Goal: Task Accomplishment & Management: Use online tool/utility

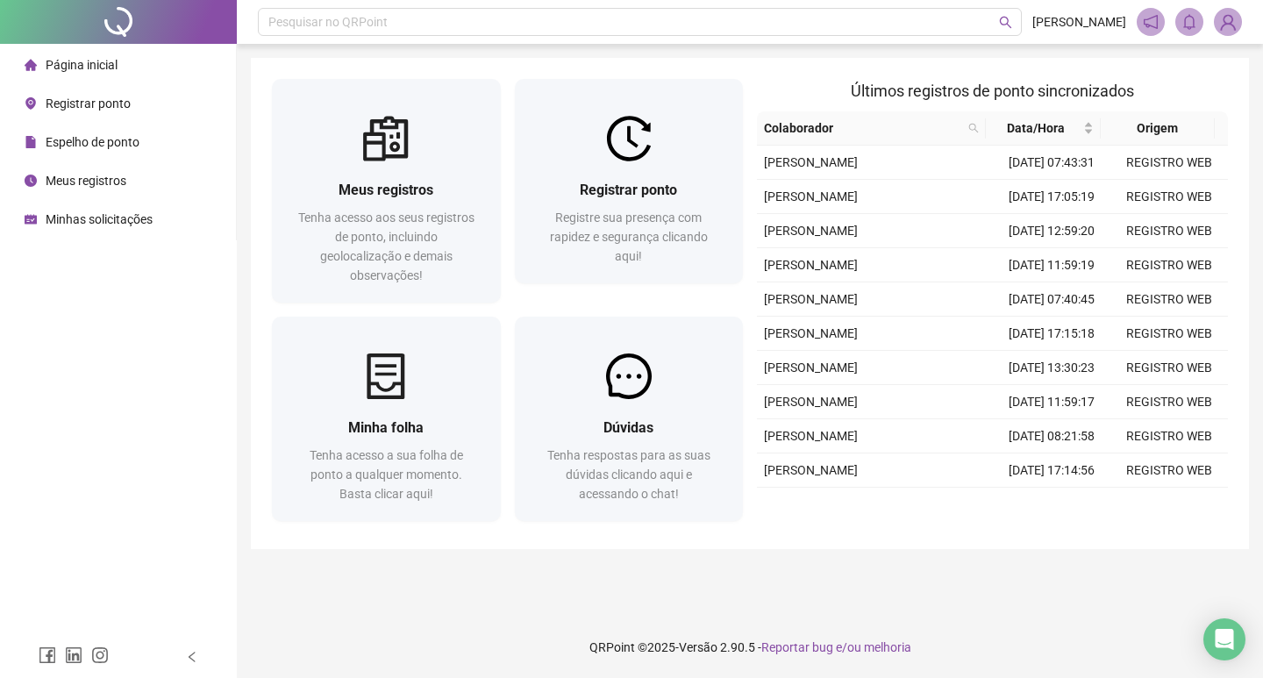
click at [105, 145] on span "Espelho de ponto" at bounding box center [93, 142] width 94 height 14
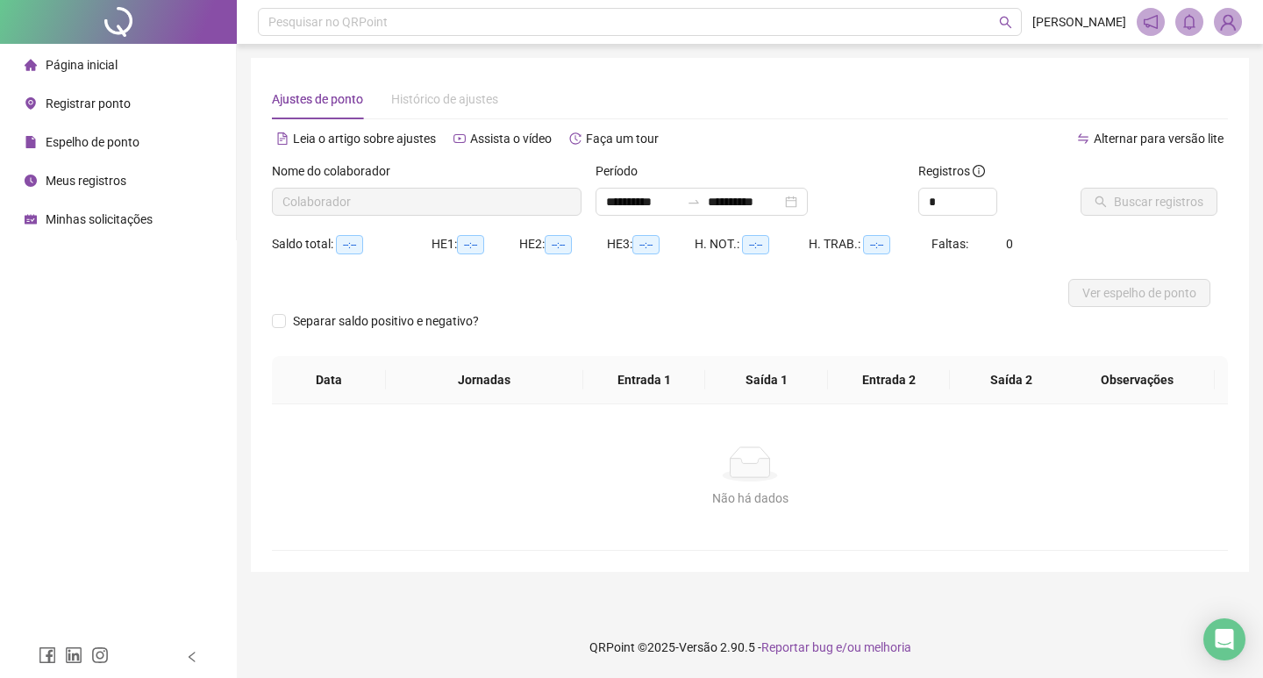
type input "**********"
click at [1131, 298] on span "Ver espelho de ponto" at bounding box center [1139, 292] width 114 height 19
click at [83, 60] on span "Página inicial" at bounding box center [82, 65] width 72 height 14
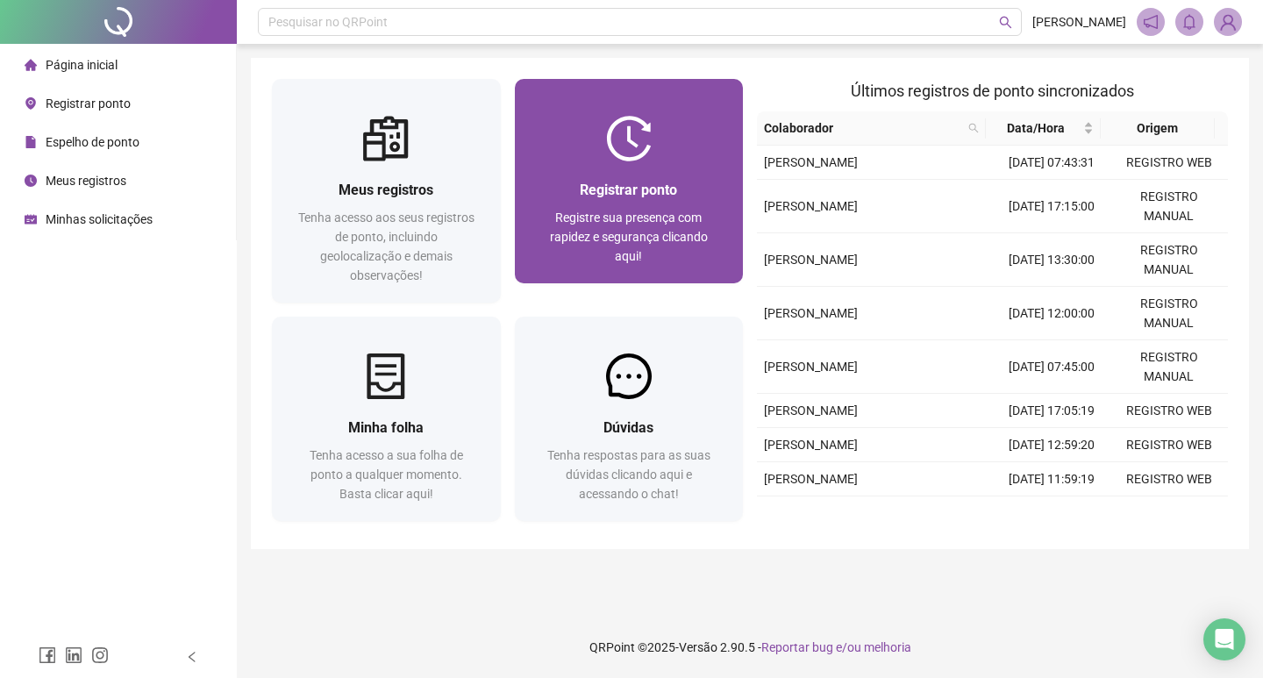
click at [625, 147] on img at bounding box center [629, 139] width 46 height 46
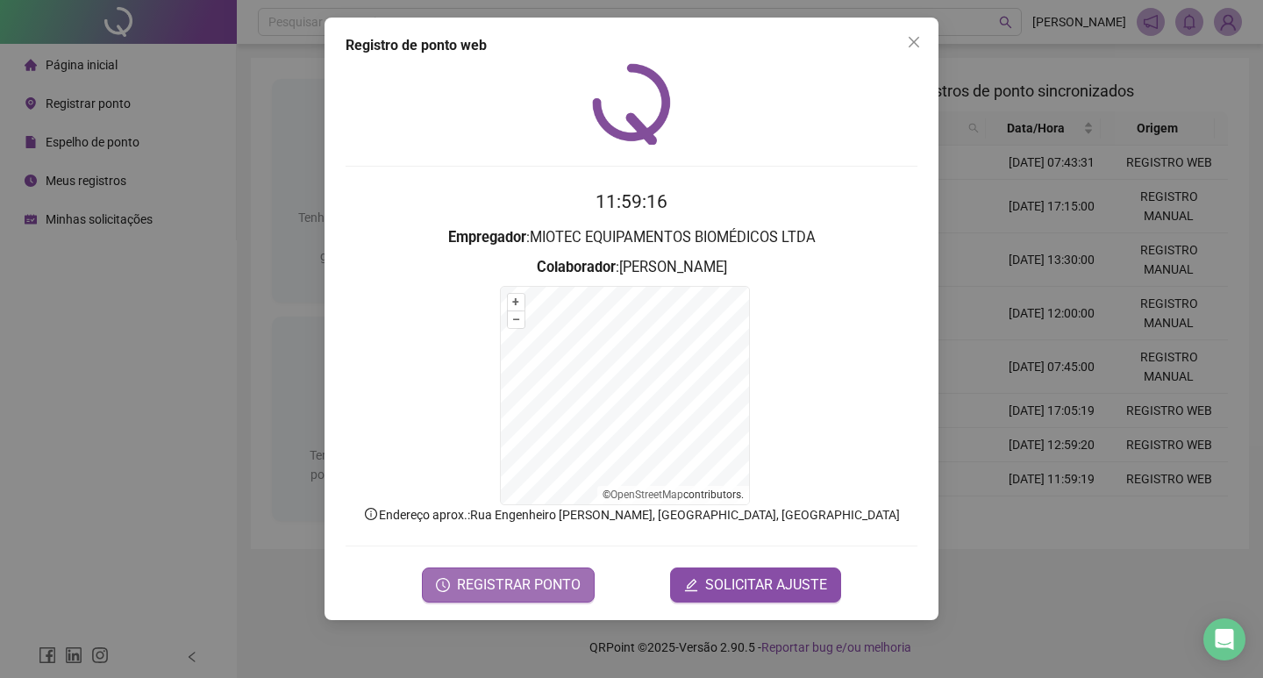
click at [502, 575] on span "REGISTRAR PONTO" at bounding box center [519, 584] width 124 height 21
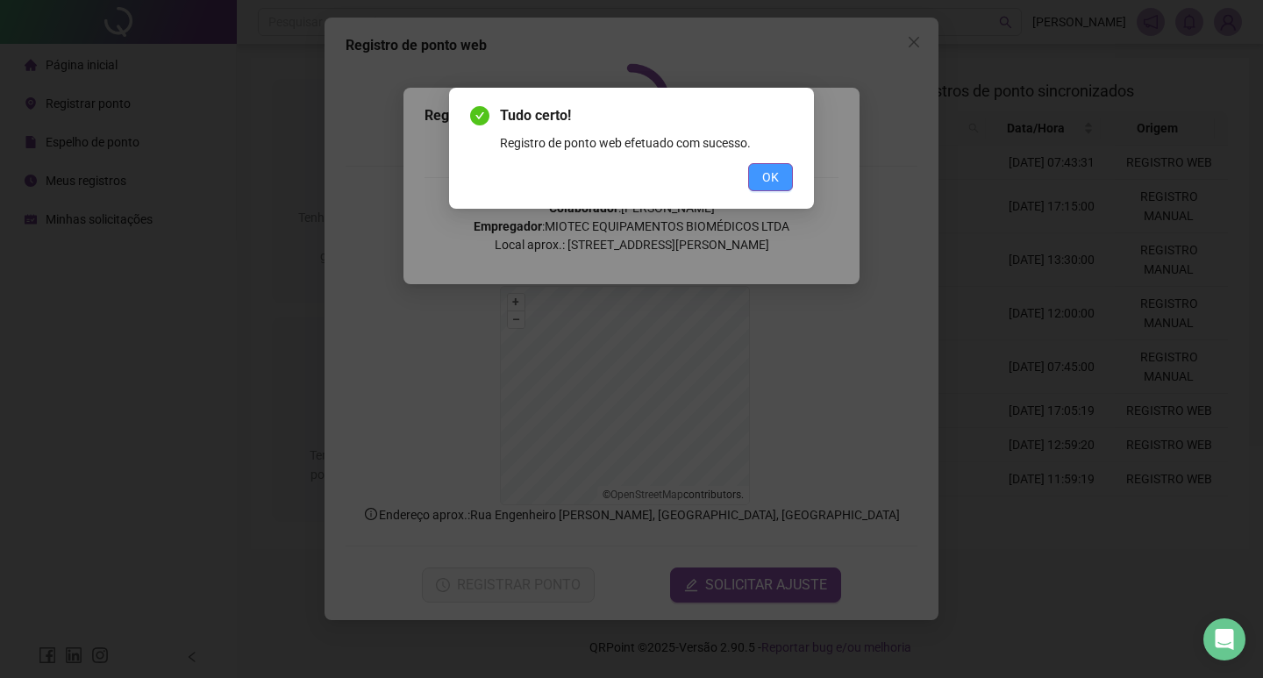
click at [770, 179] on span "OK" at bounding box center [770, 176] width 17 height 19
